Goal: Find contact information: Find contact information

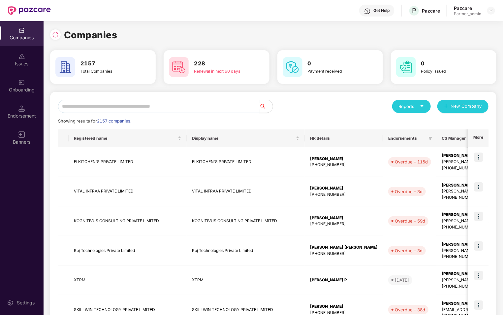
click at [145, 109] on input "text" at bounding box center [159, 106] width 202 height 13
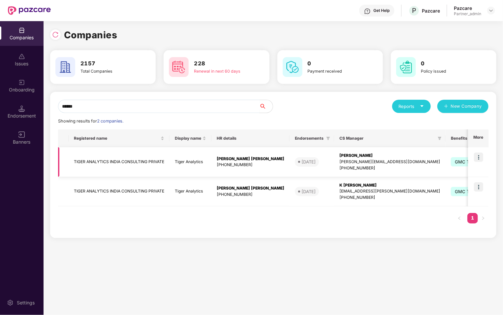
type input "*****"
click at [483, 158] on img at bounding box center [478, 156] width 9 height 9
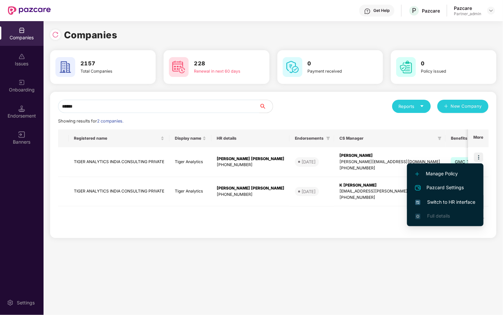
click at [458, 203] on span "Switch to HR interface" at bounding box center [445, 201] width 60 height 7
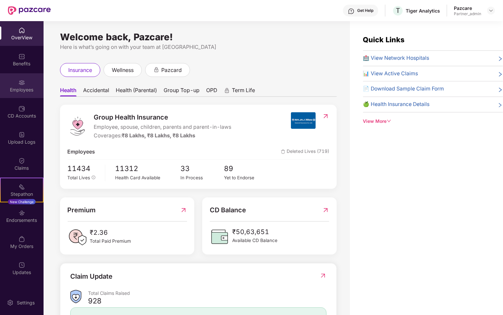
click at [22, 84] on img at bounding box center [21, 82] width 7 height 7
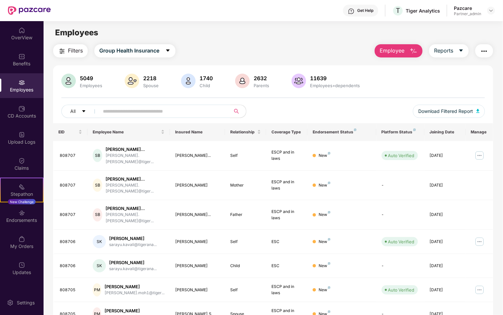
click at [152, 111] on input "text" at bounding box center [162, 111] width 118 height 10
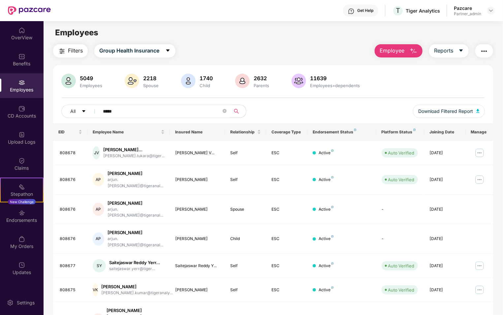
type input "******"
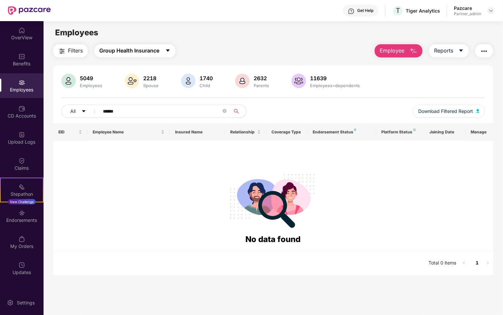
type input "******"
click at [164, 53] on button "Group Health Insurance" at bounding box center [134, 50] width 81 height 13
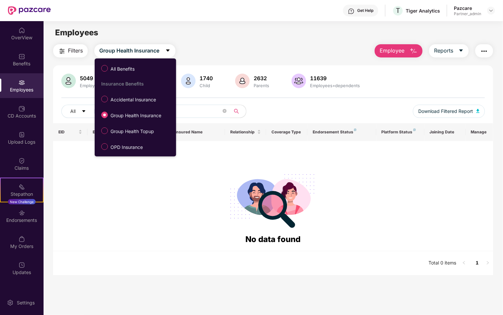
click at [128, 75] on div "All Benefits Insurance Benefits Accidental Insurance Group Health Insurance Gro…" at bounding box center [134, 107] width 79 height 91
click at [117, 70] on span "All Benefits" at bounding box center [122, 68] width 29 height 7
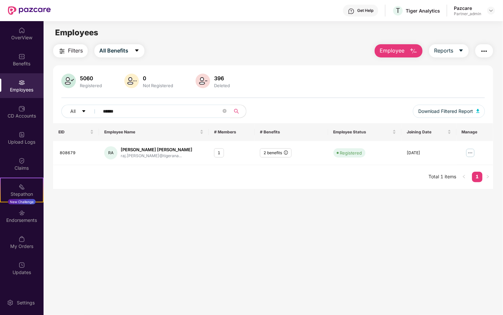
click at [132, 112] on input "******" at bounding box center [162, 111] width 118 height 10
click at [471, 151] on img at bounding box center [470, 152] width 11 height 11
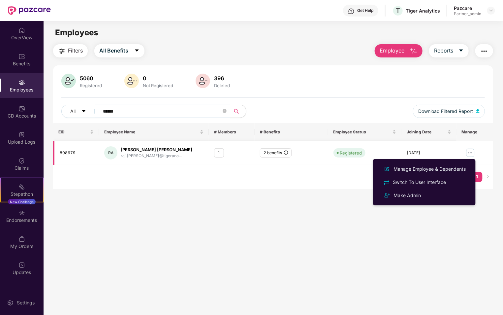
click at [284, 151] on icon "info-circle" at bounding box center [286, 152] width 4 height 4
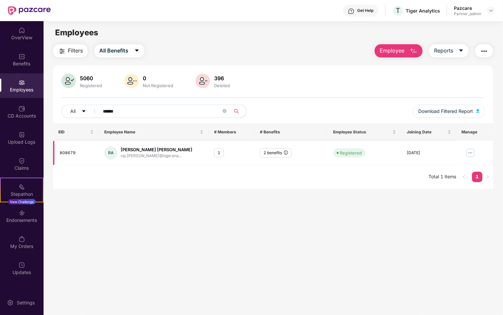
click at [472, 152] on img at bounding box center [470, 152] width 11 height 11
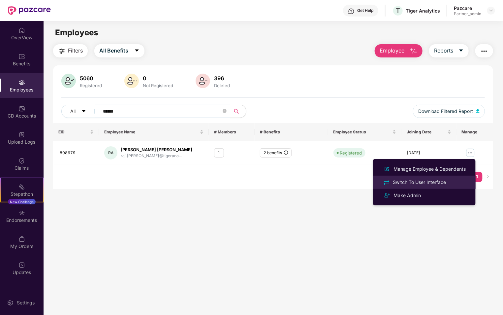
click at [435, 180] on div "Switch To User Interface" at bounding box center [420, 181] width 56 height 7
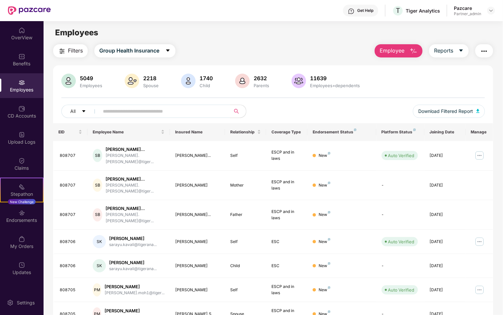
click at [292, 112] on div "All Download Filtered Report" at bounding box center [273, 114] width 424 height 18
click at [159, 48] on span "Group Health Insurance" at bounding box center [129, 51] width 60 height 8
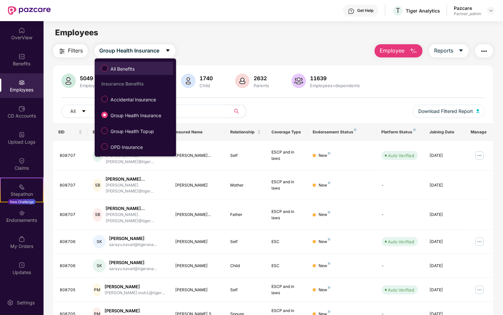
click at [132, 66] on span "All Benefits" at bounding box center [122, 68] width 29 height 7
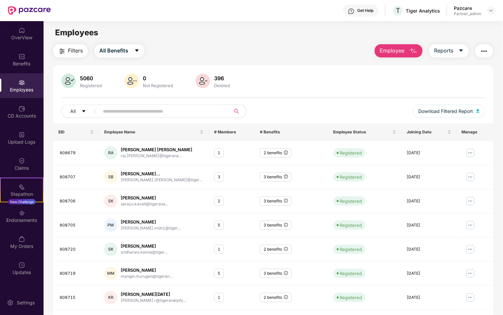
click at [171, 115] on input "text" at bounding box center [162, 111] width 118 height 10
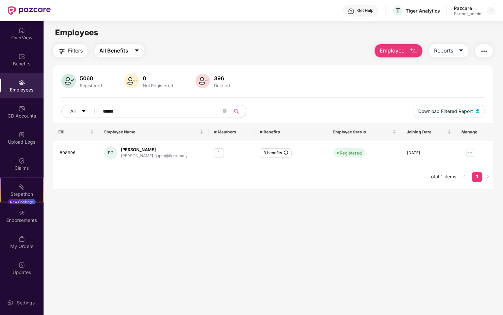
click at [136, 53] on span "caret-down" at bounding box center [136, 51] width 5 height 6
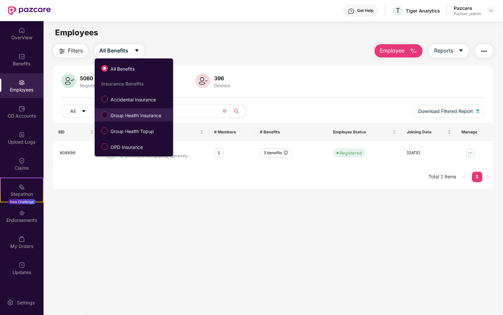
click at [136, 115] on span "Group Health Insurance" at bounding box center [136, 115] width 56 height 7
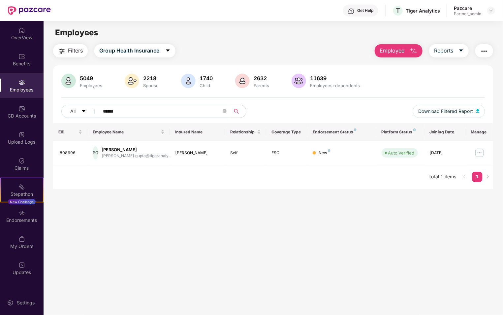
click at [153, 114] on input "******" at bounding box center [162, 111] width 118 height 10
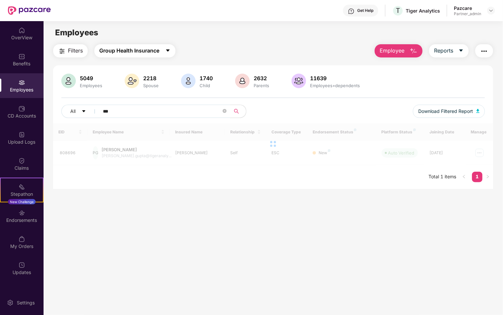
click at [155, 54] on span "Group Health Insurance" at bounding box center [129, 51] width 60 height 8
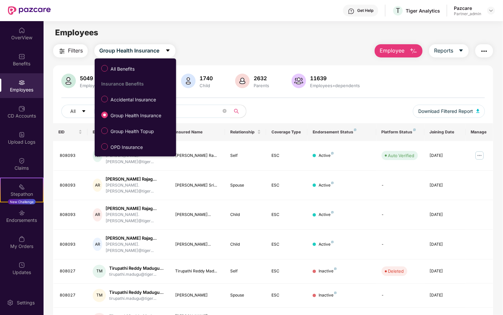
click at [152, 75] on div "All Benefits Insurance Benefits Accidental Insurance Group Health Insurance Gro…" at bounding box center [134, 107] width 79 height 91
click at [130, 70] on span "All Benefits" at bounding box center [122, 68] width 29 height 7
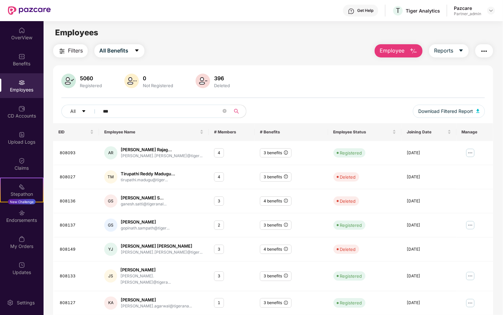
click at [134, 112] on input "***" at bounding box center [162, 111] width 118 height 10
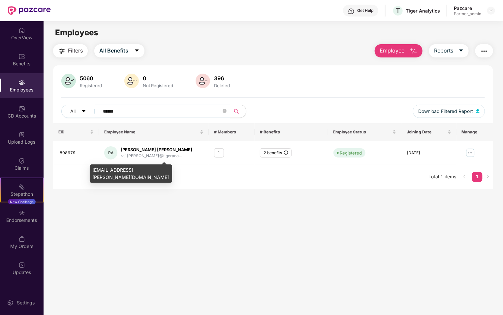
type input "******"
drag, startPoint x: 92, startPoint y: 170, endPoint x: 160, endPoint y: 172, distance: 68.0
click at [160, 172] on div "[EMAIL_ADDRESS][PERSON_NAME][DOMAIN_NAME]" at bounding box center [131, 173] width 82 height 18
copy div "[EMAIL_ADDRESS][PERSON_NAME][DOMAIN_NAME]"
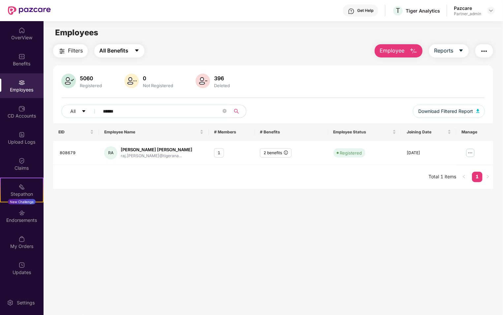
click at [131, 50] on button "All Benefits" at bounding box center [119, 50] width 50 height 13
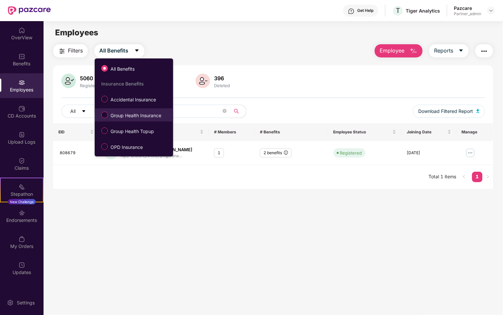
click at [126, 114] on span "Group Health Insurance" at bounding box center [136, 115] width 56 height 7
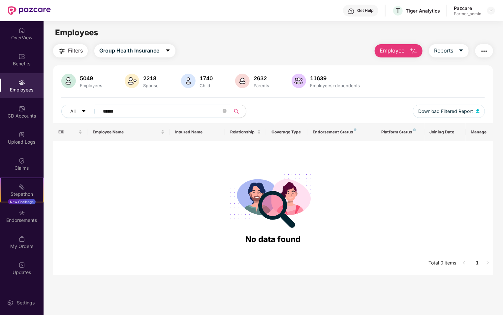
click at [189, 110] on input "******" at bounding box center [162, 111] width 118 height 10
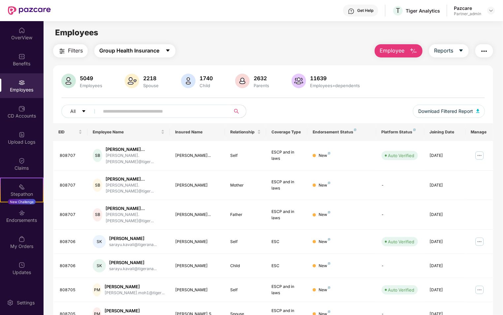
click at [155, 52] on span "Group Health Insurance" at bounding box center [129, 51] width 60 height 8
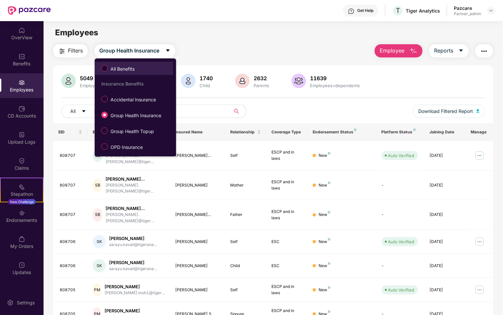
click at [151, 69] on span "All Benefits" at bounding box center [134, 68] width 72 height 11
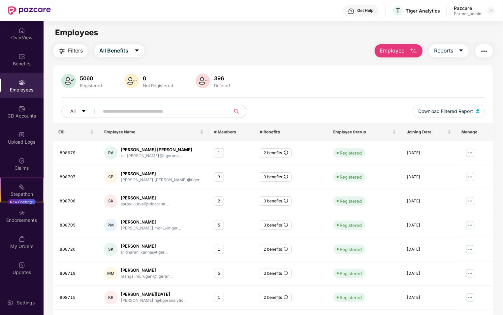
click at [148, 109] on input "text" at bounding box center [162, 111] width 118 height 10
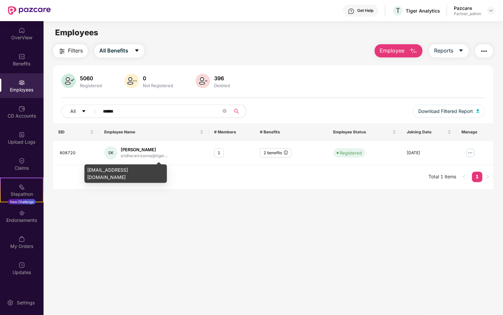
click at [88, 171] on div "[EMAIL_ADDRESS][DOMAIN_NAME]" at bounding box center [125, 173] width 82 height 18
drag, startPoint x: 88, startPoint y: 171, endPoint x: 91, endPoint y: 176, distance: 5.9
click at [91, 176] on div "[EMAIL_ADDRESS][DOMAIN_NAME]" at bounding box center [125, 173] width 82 height 18
copy div "[EMAIL_ADDRESS][DOMAIN_NAME]"
click at [91, 176] on div "[EMAIL_ADDRESS][DOMAIN_NAME]" at bounding box center [125, 173] width 82 height 18
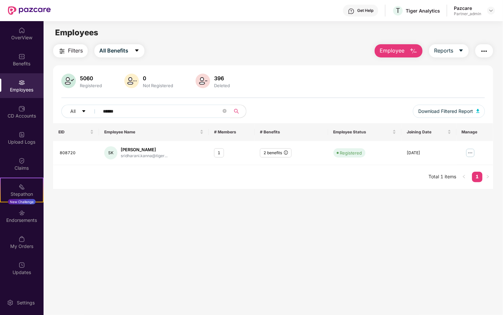
click at [150, 112] on input "******" at bounding box center [162, 111] width 118 height 10
type input "*"
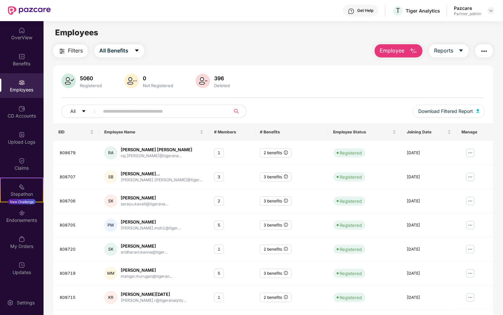
click at [480, 48] on button "button" at bounding box center [484, 50] width 18 height 13
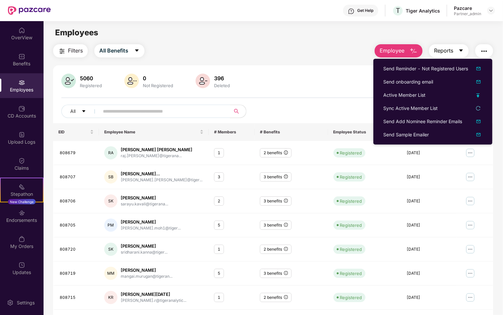
click at [450, 50] on span "Reports" at bounding box center [443, 51] width 19 height 8
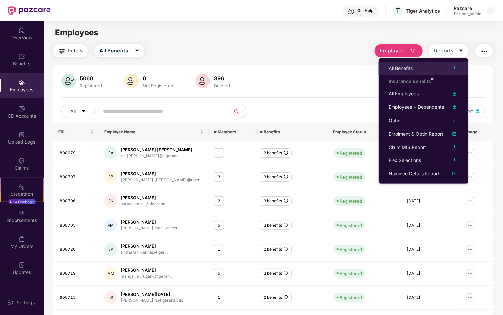
click at [424, 71] on div "All Benefits" at bounding box center [424, 68] width 70 height 8
